Goal: Complete application form

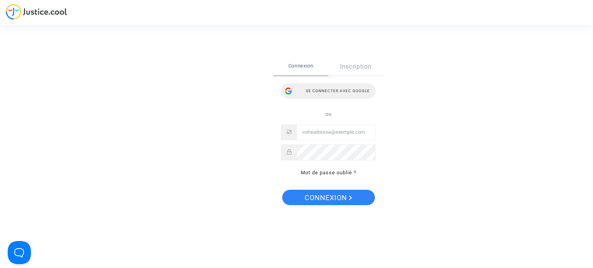
click at [345, 89] on div "Se connecter avec Google" at bounding box center [328, 90] width 95 height 15
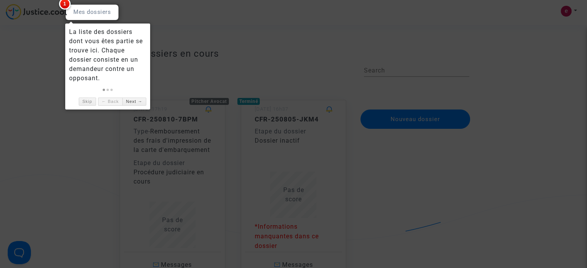
click at [49, 71] on div at bounding box center [293, 134] width 587 height 268
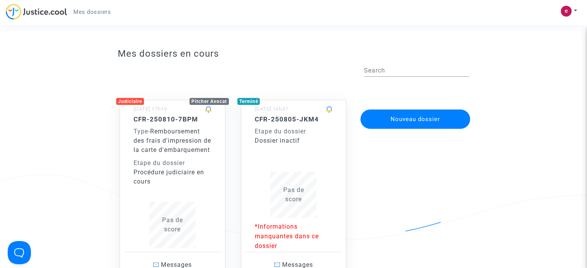
click at [283, 240] on p "*Informations manquantes dans ce dossier" at bounding box center [294, 236] width 78 height 29
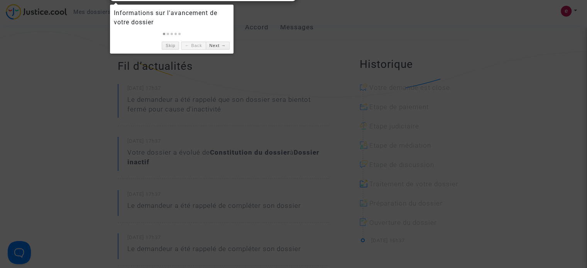
scroll to position [144, 0]
click at [51, 120] on div at bounding box center [293, 134] width 587 height 268
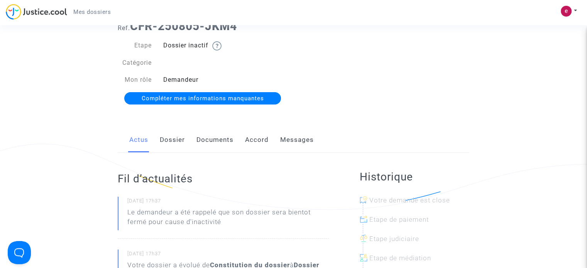
scroll to position [31, 0]
click at [215, 141] on link "Documents" at bounding box center [215, 140] width 37 height 25
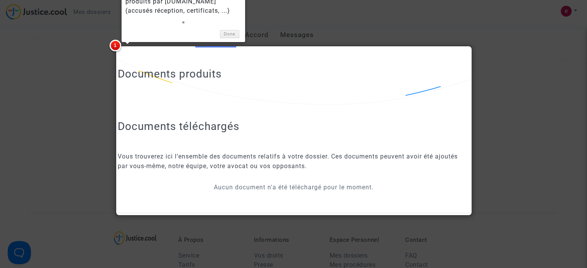
scroll to position [136, 0]
click at [54, 102] on div at bounding box center [293, 134] width 587 height 268
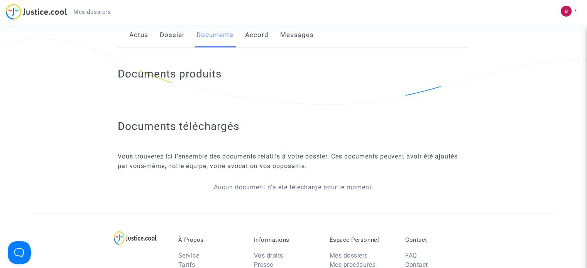
click at [300, 34] on link "Messages" at bounding box center [297, 34] width 34 height 25
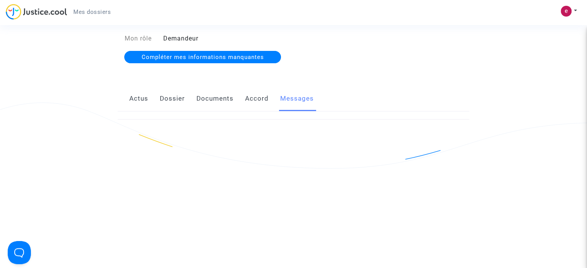
scroll to position [75, 0]
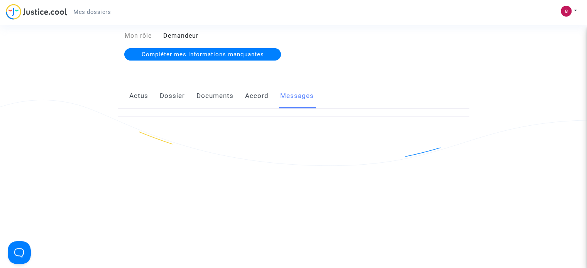
click at [220, 54] on span "Compléter mes informations manquantes" at bounding box center [203, 54] width 122 height 7
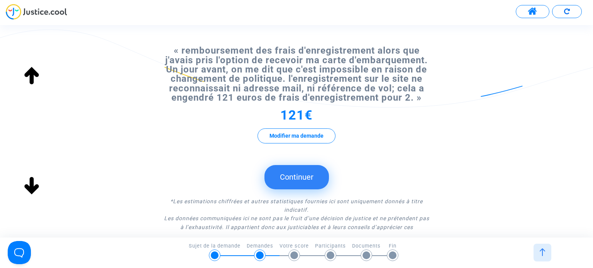
scroll to position [365, 0]
click at [303, 182] on button "Continuer" at bounding box center [297, 177] width 64 height 24
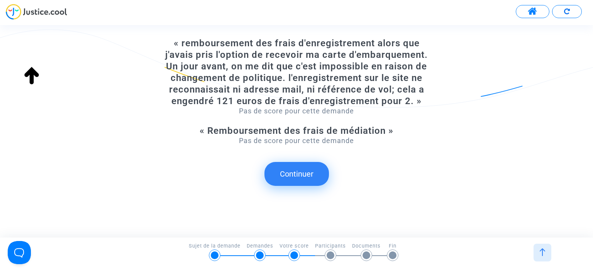
scroll to position [298, 0]
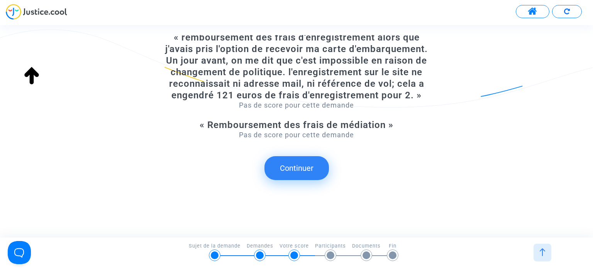
click at [304, 160] on button "Continuer" at bounding box center [297, 168] width 64 height 24
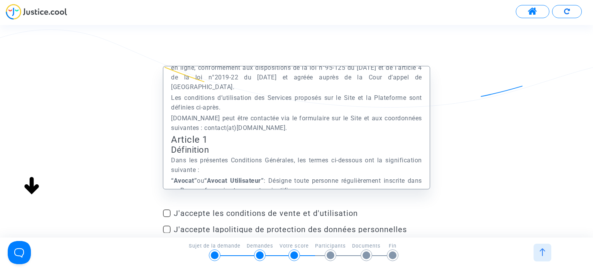
scroll to position [182, 0]
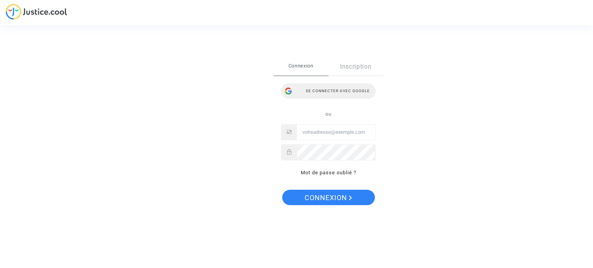
click at [349, 91] on div "Se connecter avec Google" at bounding box center [328, 90] width 95 height 15
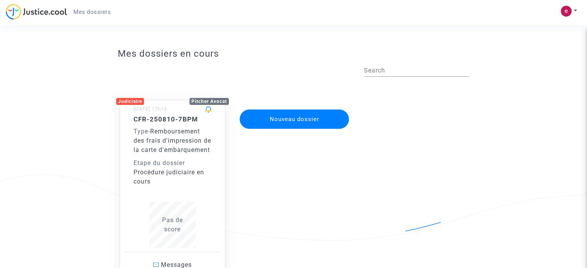
scroll to position [77, 0]
